Goal: Find specific page/section: Find specific page/section

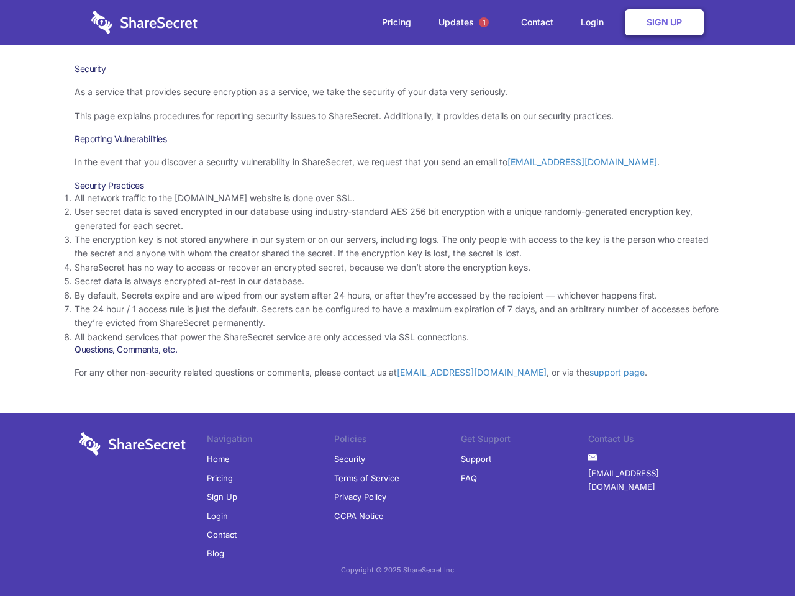
click at [398, 298] on li "By default, Secrets expire and are wiped from our system after 24 hours, or aft…" at bounding box center [398, 296] width 646 height 14
click at [484, 22] on span "1" at bounding box center [484, 22] width 10 height 10
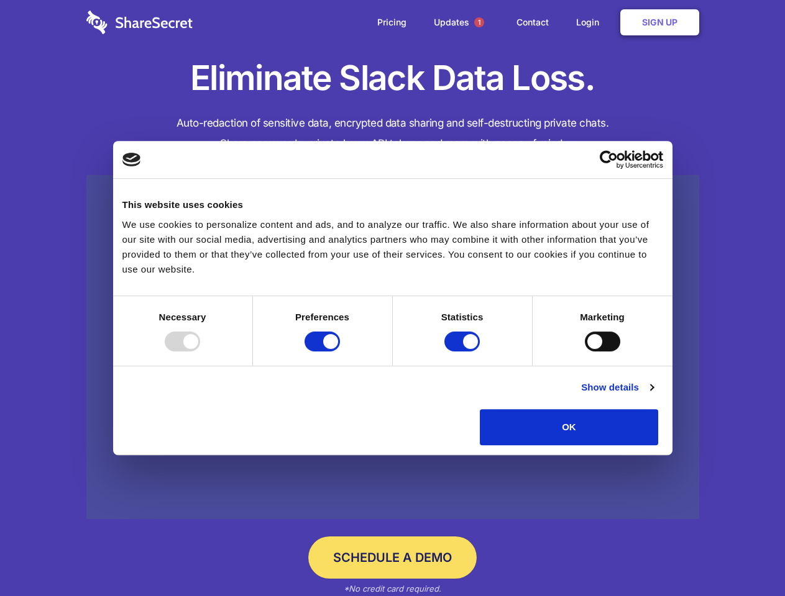
click at [200, 352] on div at bounding box center [182, 342] width 35 height 20
click at [340, 352] on input "Preferences" at bounding box center [321, 342] width 35 height 20
checkbox input "false"
click at [463, 352] on input "Statistics" at bounding box center [461, 342] width 35 height 20
checkbox input "false"
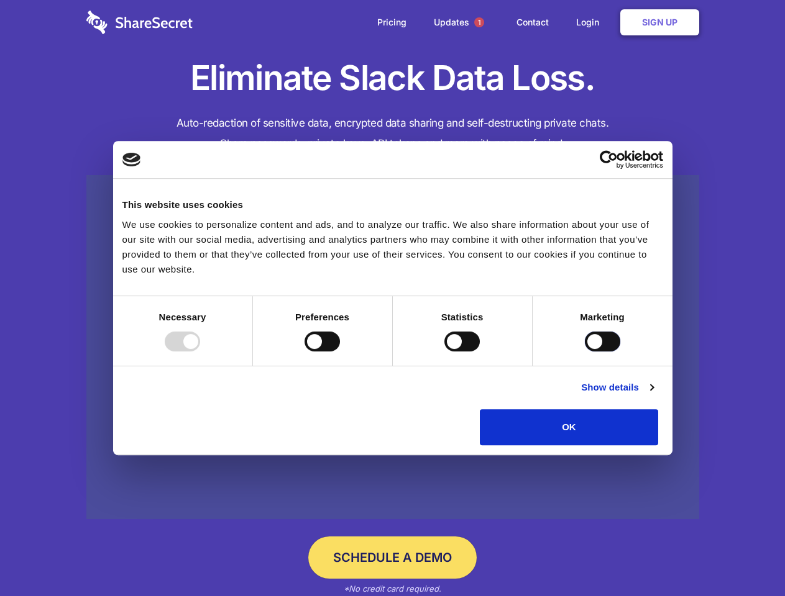
click at [585, 352] on input "Marketing" at bounding box center [602, 342] width 35 height 20
checkbox input "true"
click at [653, 395] on link "Show details" at bounding box center [617, 387] width 72 height 15
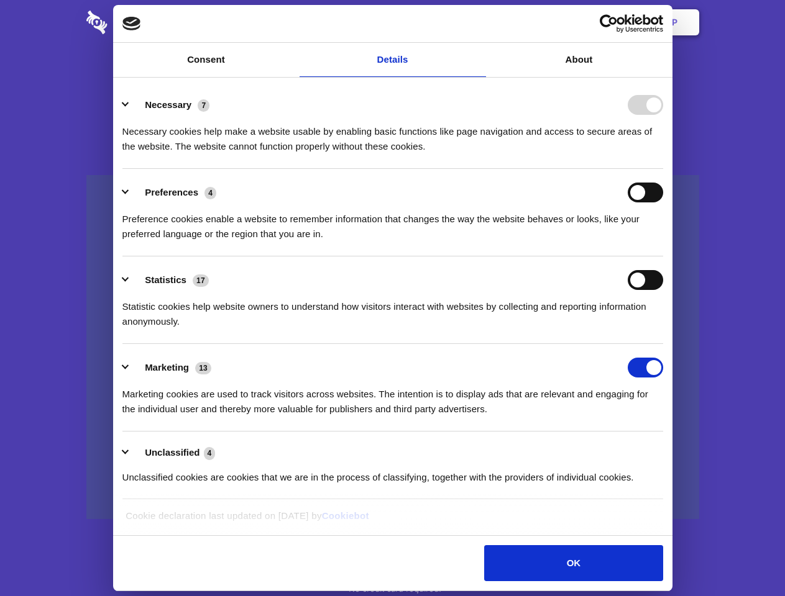
click at [663, 169] on li "Necessary 7 Necessary cookies help make a website usable by enabling basic func…" at bounding box center [392, 125] width 541 height 88
click at [478, 22] on span "1" at bounding box center [479, 22] width 20 height 20
